Goal: Task Accomplishment & Management: Manage account settings

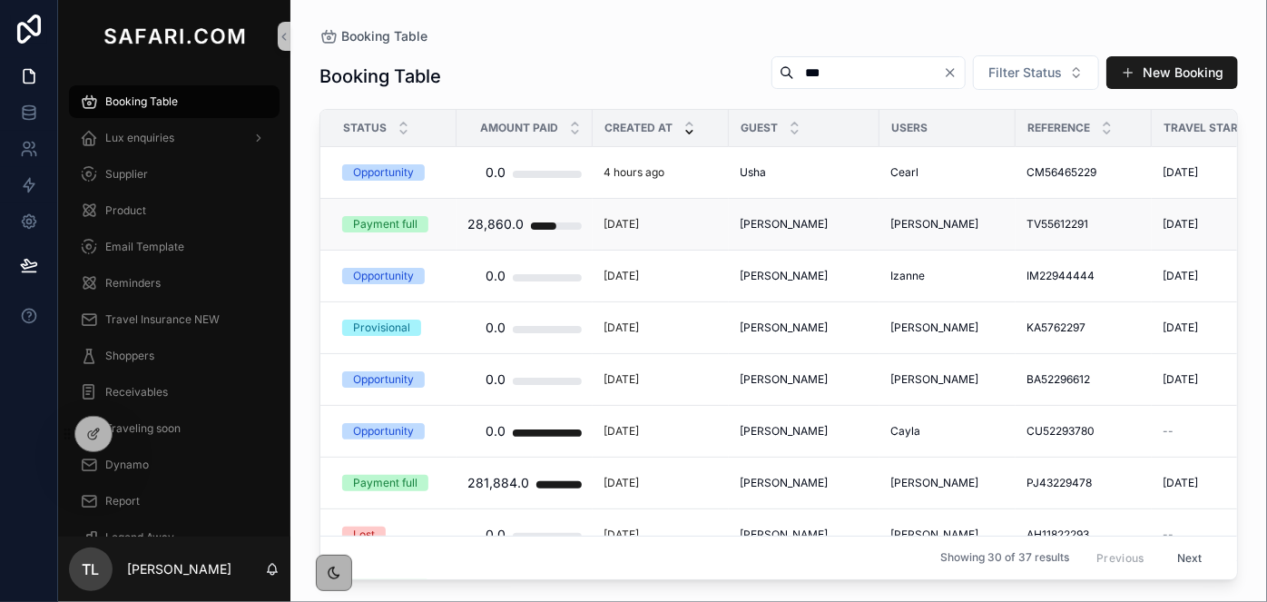
type input "***"
